Goal: Navigation & Orientation: Find specific page/section

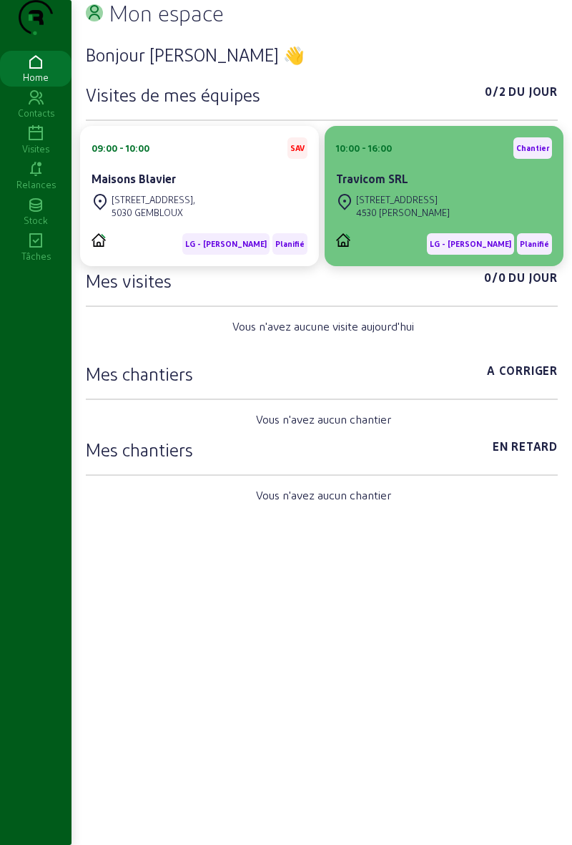
click at [380, 219] on div "4530 [PERSON_NAME]" at bounding box center [403, 212] width 94 height 13
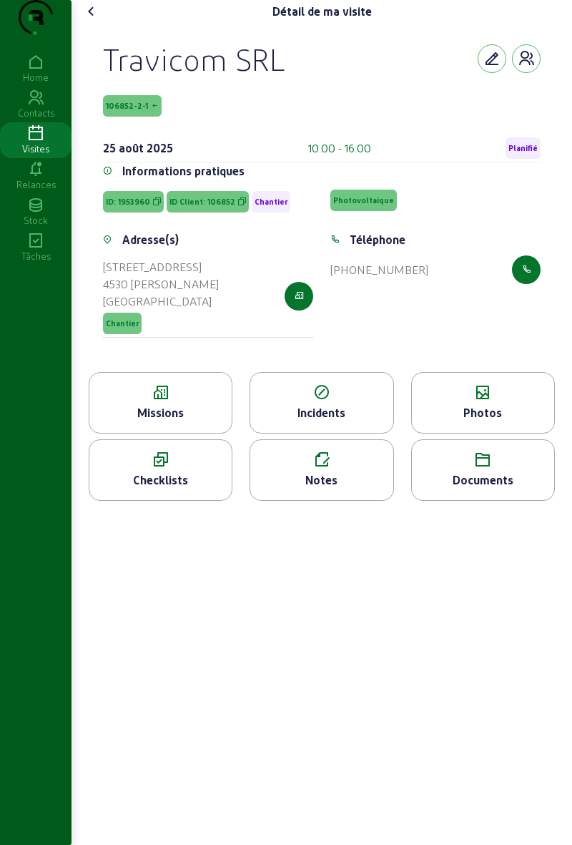
click at [102, 23] on cam-font-icon at bounding box center [91, 11] width 23 height 23
